Goal: Task Accomplishment & Management: Complete application form

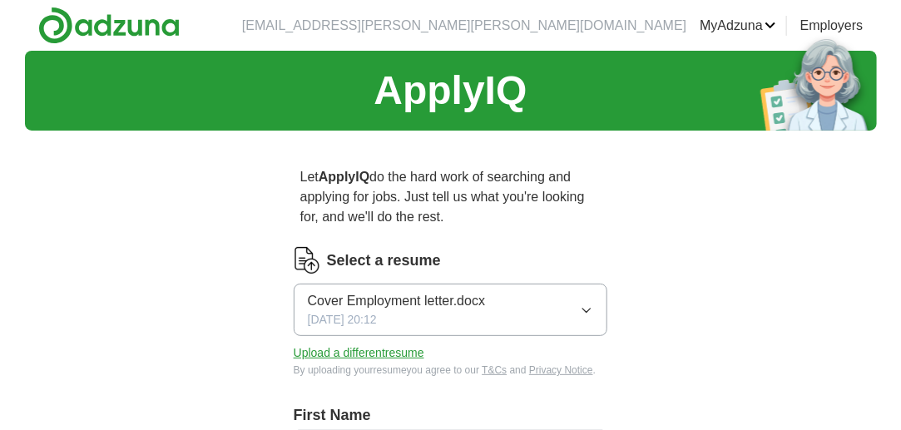
scroll to position [83, 0]
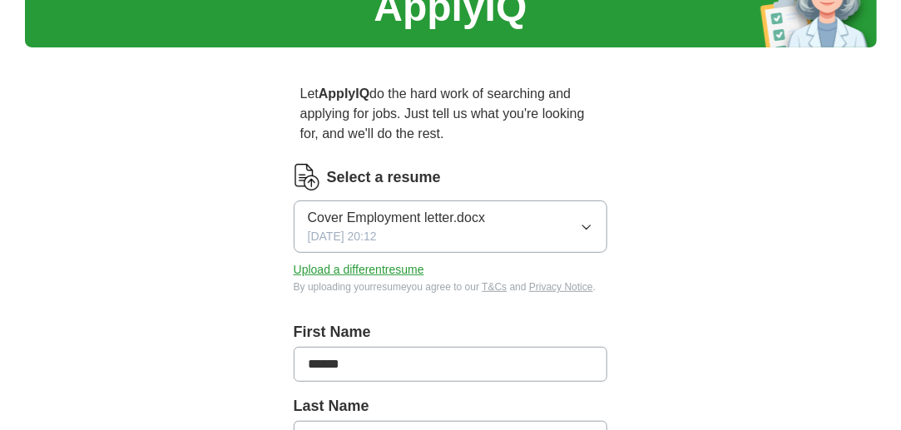
click at [556, 234] on button "Cover Employment letter.docx [DATE] 20:12" at bounding box center [451, 226] width 314 height 52
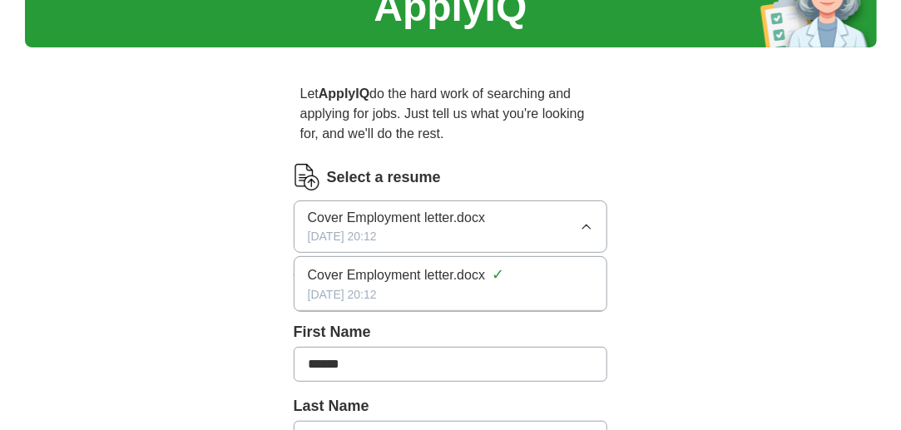
click at [556, 234] on button "Cover Employment letter.docx [DATE] 20:12" at bounding box center [451, 226] width 314 height 52
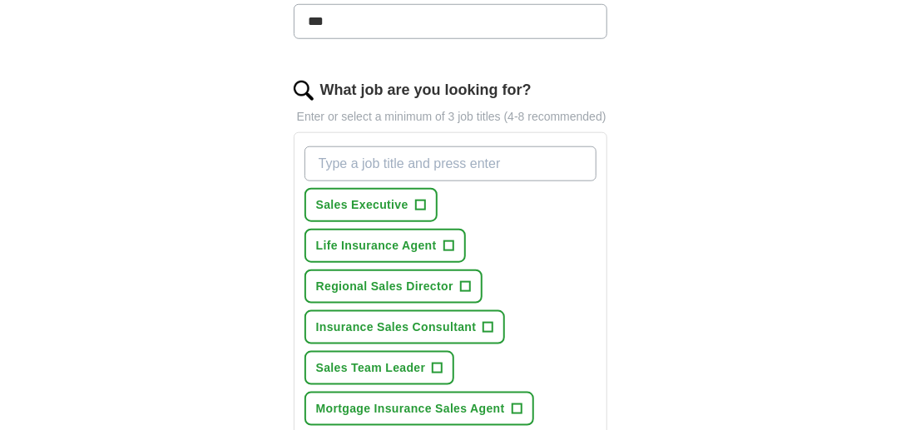
scroll to position [499, 0]
click at [364, 156] on input "What job are you looking for?" at bounding box center [450, 164] width 293 height 35
type input "general manager"
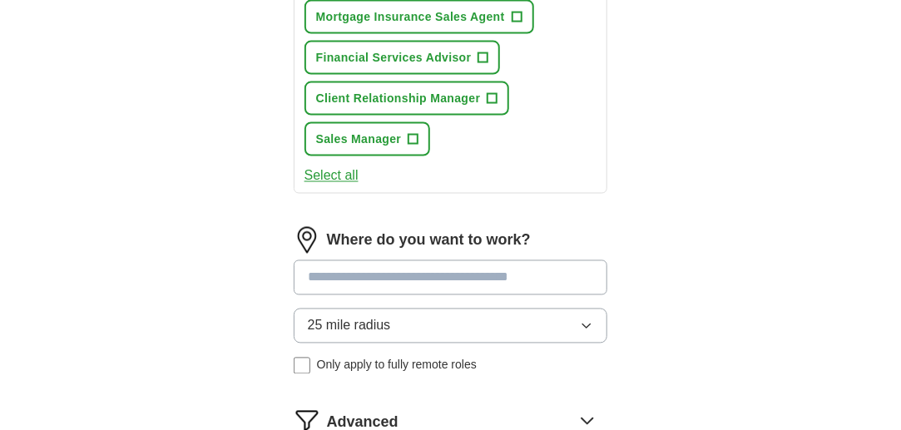
scroll to position [915, 0]
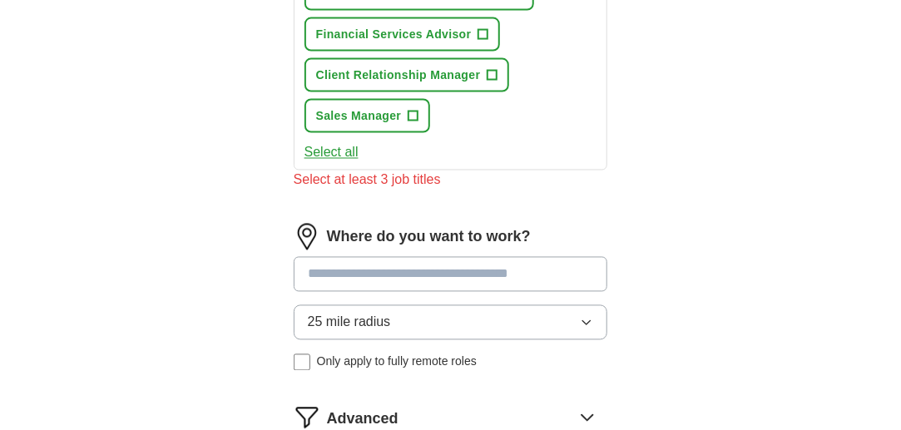
click at [350, 257] on input at bounding box center [451, 274] width 314 height 35
type input "**********"
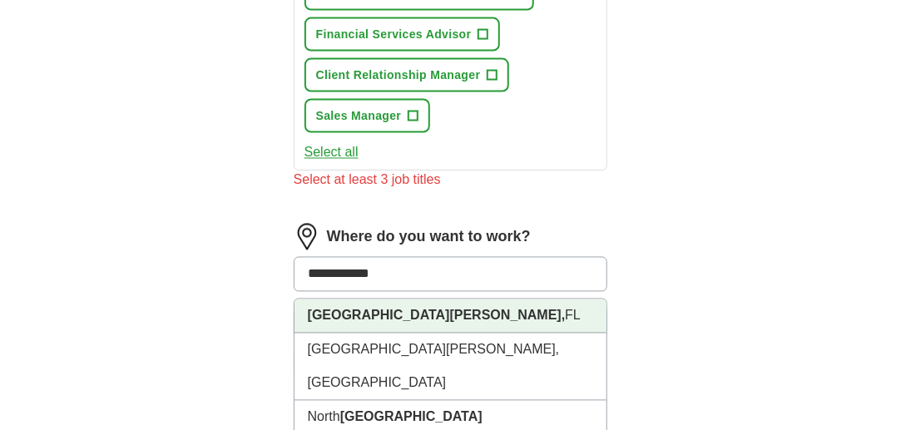
click at [332, 309] on strong "[GEOGRAPHIC_DATA][PERSON_NAME]," at bounding box center [437, 316] width 258 height 14
click at [332, 304] on div "**********" at bounding box center [451, 304] width 314 height 160
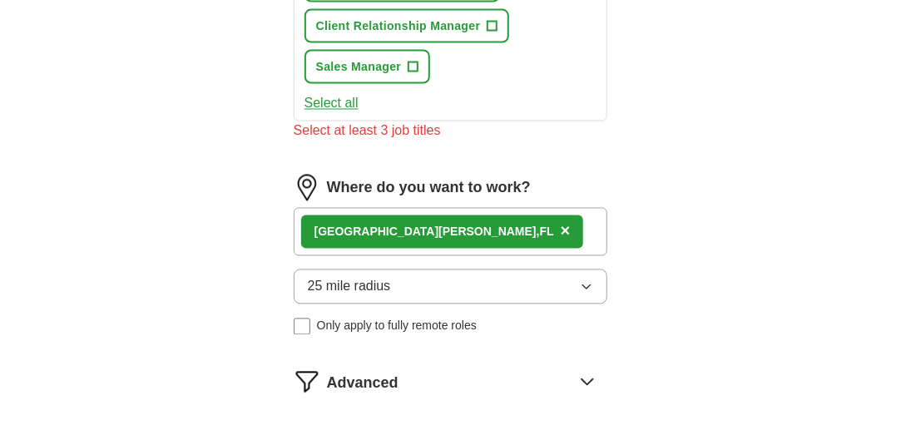
scroll to position [998, 0]
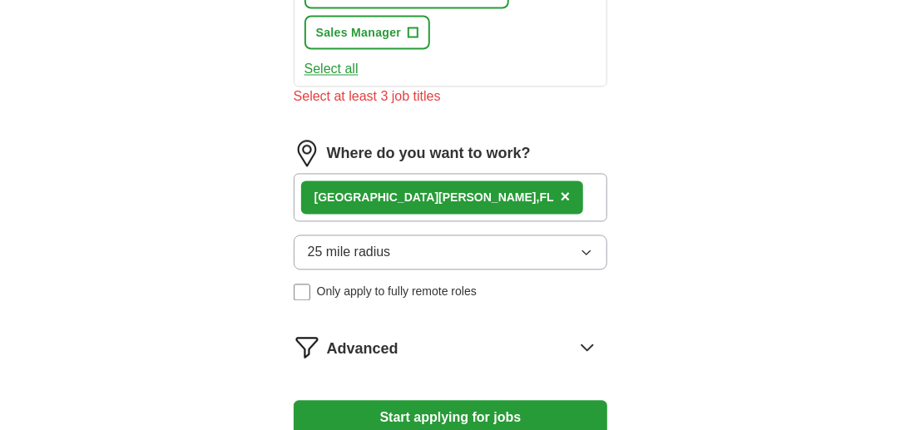
click at [483, 180] on div "[GEOGRAPHIC_DATA][PERSON_NAME], [GEOGRAPHIC_DATA] ×" at bounding box center [451, 198] width 314 height 48
click at [436, 190] on div "[GEOGRAPHIC_DATA][PERSON_NAME], [GEOGRAPHIC_DATA] ×" at bounding box center [451, 198] width 314 height 48
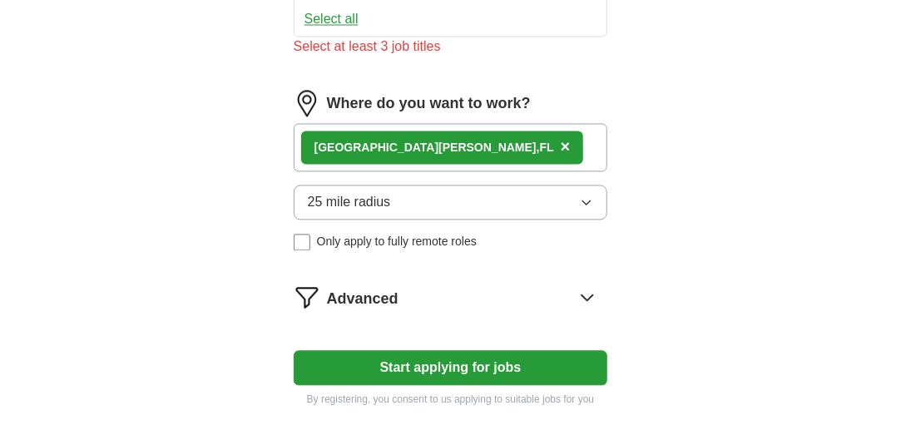
scroll to position [1081, 0]
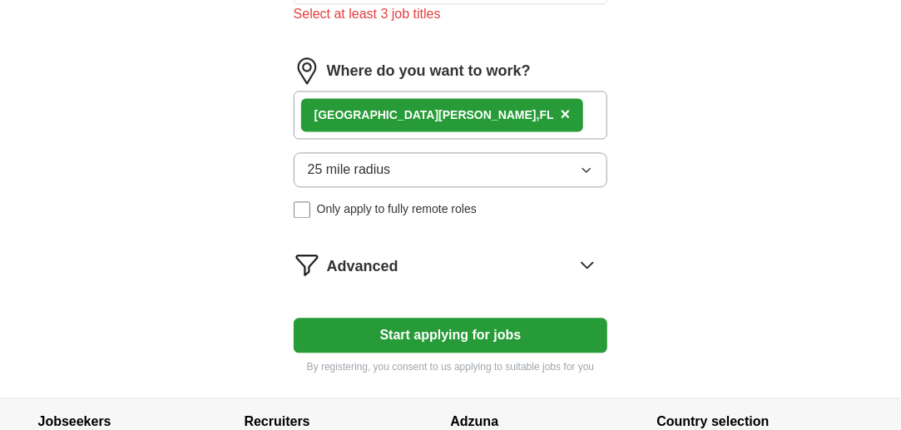
click at [502, 94] on div "[GEOGRAPHIC_DATA][PERSON_NAME], [GEOGRAPHIC_DATA] ×" at bounding box center [451, 115] width 314 height 48
click at [480, 131] on div "Where do you want to work? [GEOGRAPHIC_DATA][PERSON_NAME], [GEOGRAPHIC_DATA] × …" at bounding box center [451, 144] width 314 height 174
drag, startPoint x: 480, startPoint y: 131, endPoint x: 481, endPoint y: 106, distance: 24.1
click at [480, 128] on div "Where do you want to work? [GEOGRAPHIC_DATA][PERSON_NAME], [GEOGRAPHIC_DATA] × …" at bounding box center [451, 144] width 314 height 174
click at [473, 335] on button "Start applying for jobs" at bounding box center [451, 335] width 314 height 35
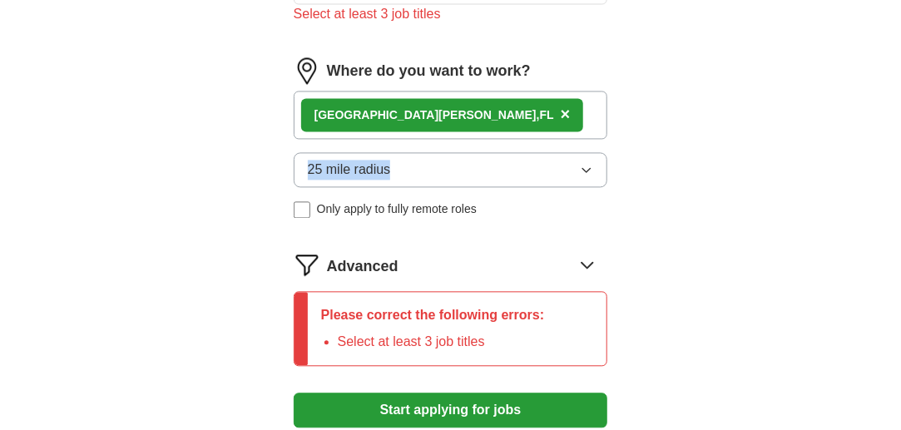
click at [473, 335] on li "Select at least 3 job titles" at bounding box center [441, 342] width 207 height 20
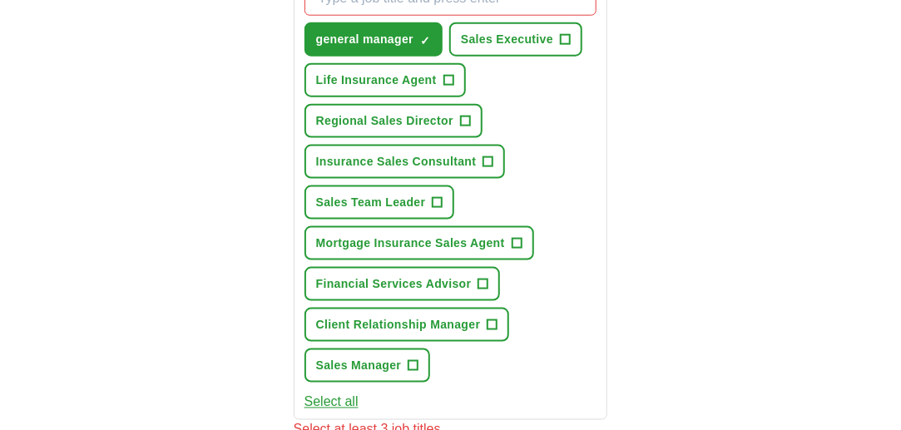
scroll to position [582, 0]
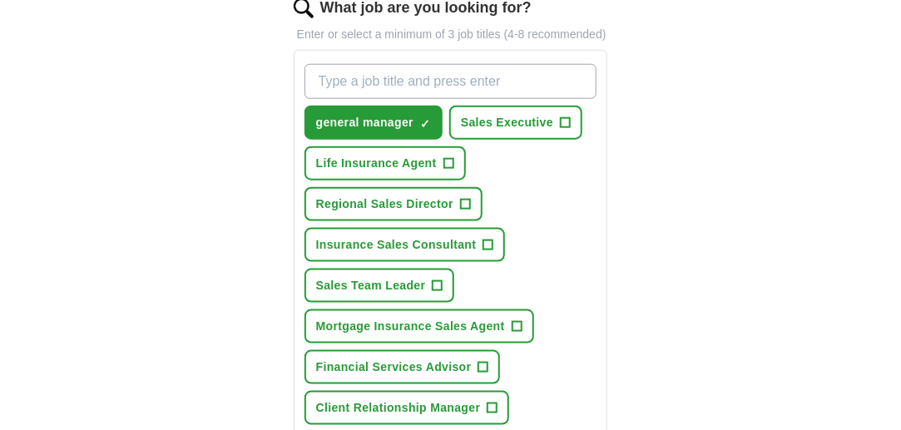
click at [406, 80] on input "What job are you looking for?" at bounding box center [450, 81] width 293 height 35
type input "financial planner"
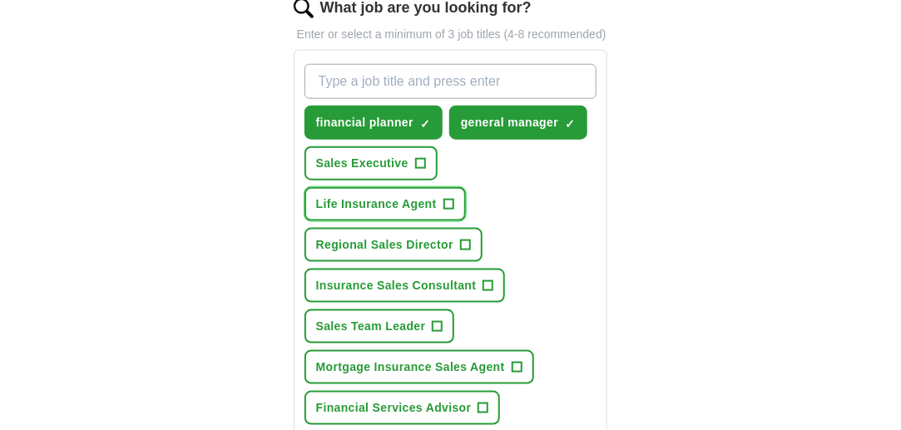
click at [448, 198] on span "+" at bounding box center [448, 204] width 10 height 13
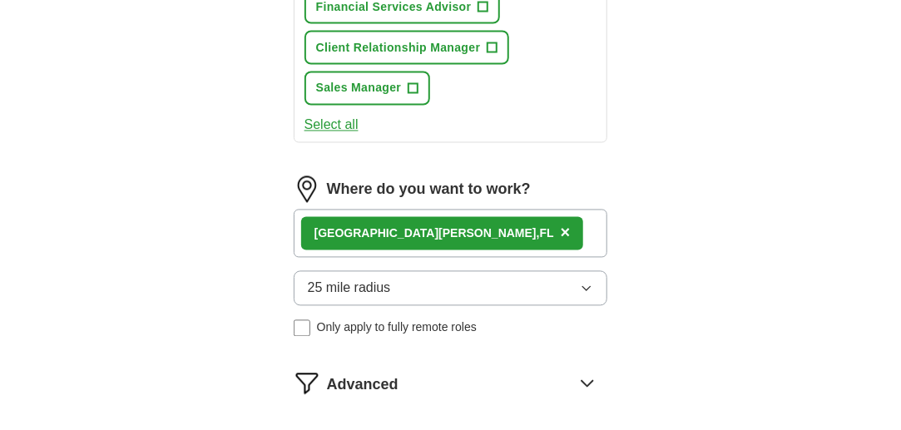
scroll to position [1081, 0]
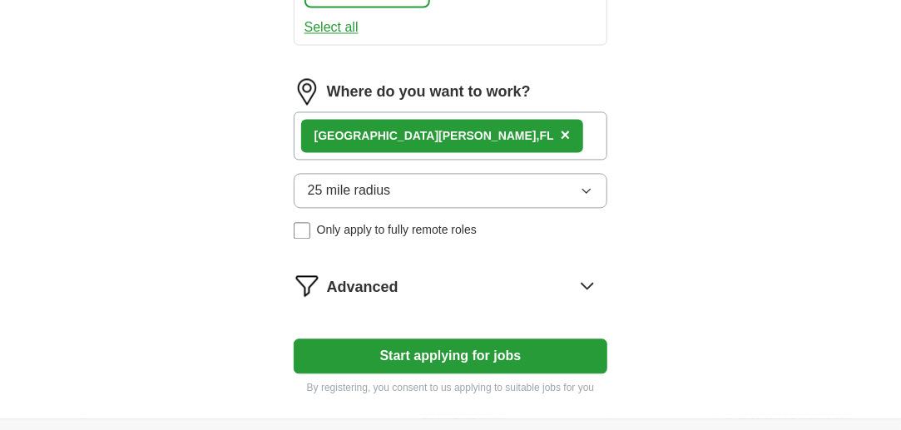
click at [385, 183] on span "25 mile radius" at bounding box center [349, 190] width 83 height 20
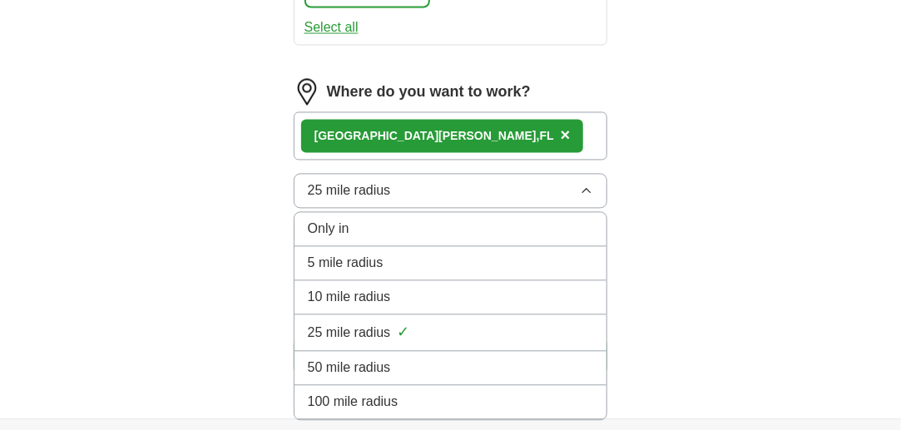
click at [361, 358] on span "50 mile radius" at bounding box center [349, 368] width 83 height 20
drag, startPoint x: 361, startPoint y: 358, endPoint x: 372, endPoint y: 358, distance: 10.8
click at [361, 358] on button "Start applying for jobs" at bounding box center [451, 355] width 314 height 35
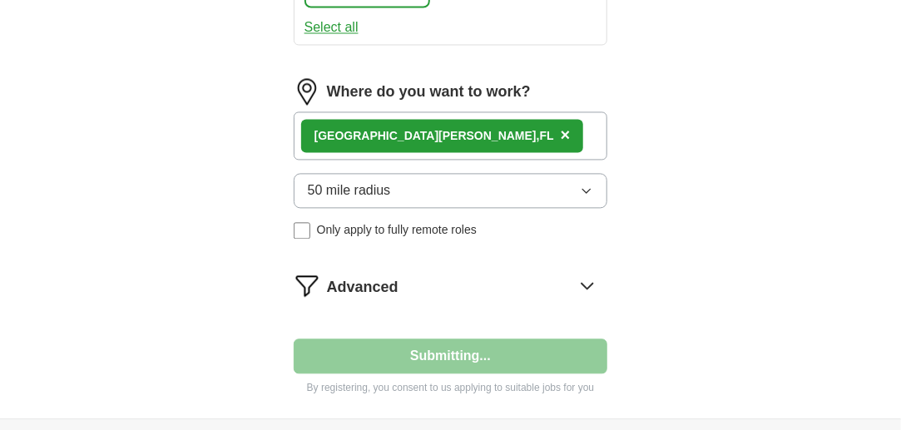
select select "**"
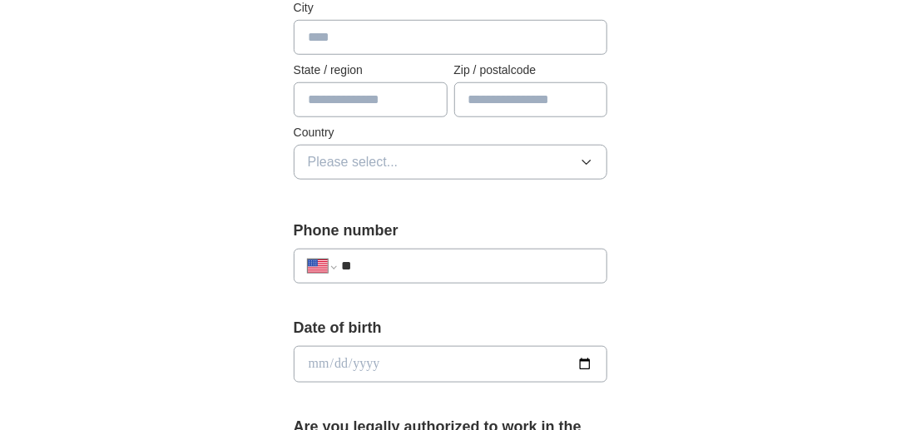
scroll to position [582, 0]
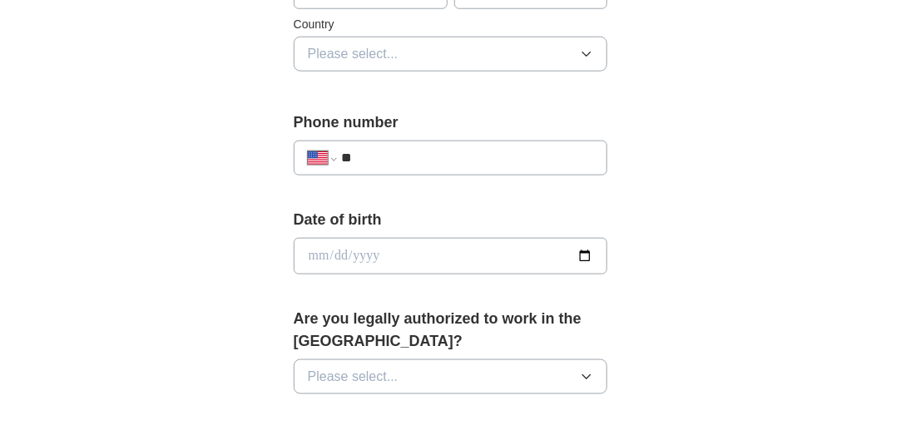
click at [495, 143] on div "**********" at bounding box center [451, 158] width 314 height 35
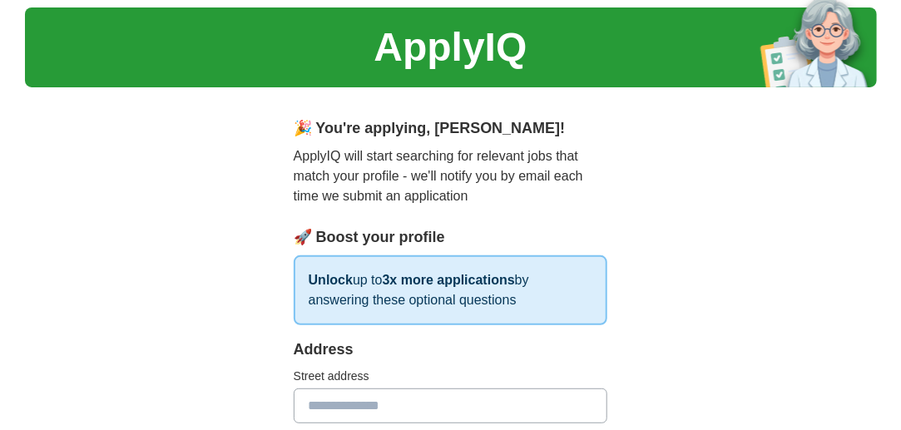
scroll to position [0, 0]
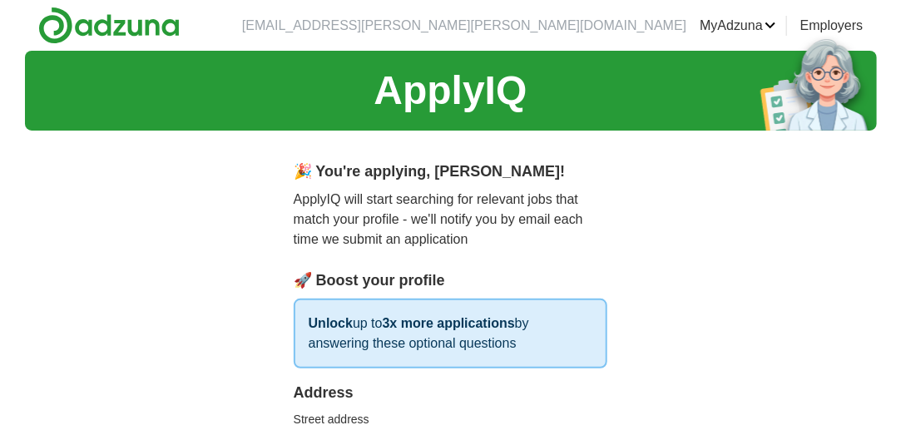
click at [854, 21] on link "Employers" at bounding box center [831, 26] width 63 height 20
